Goal: Task Accomplishment & Management: Use online tool/utility

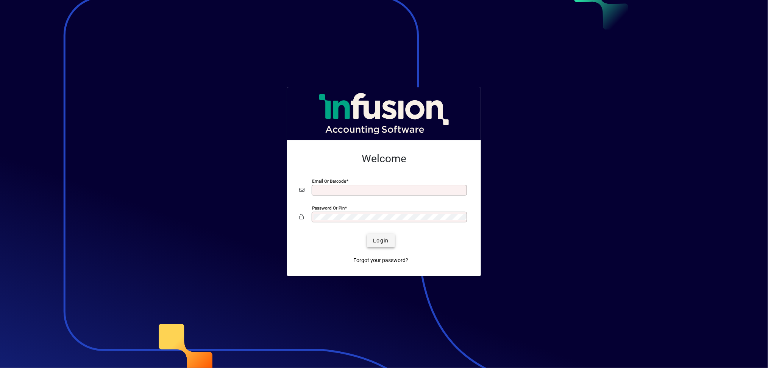
type input "**********"
click at [375, 241] on span "Login" at bounding box center [381, 241] width 16 height 8
